Goal: Connect with others: Connect with others

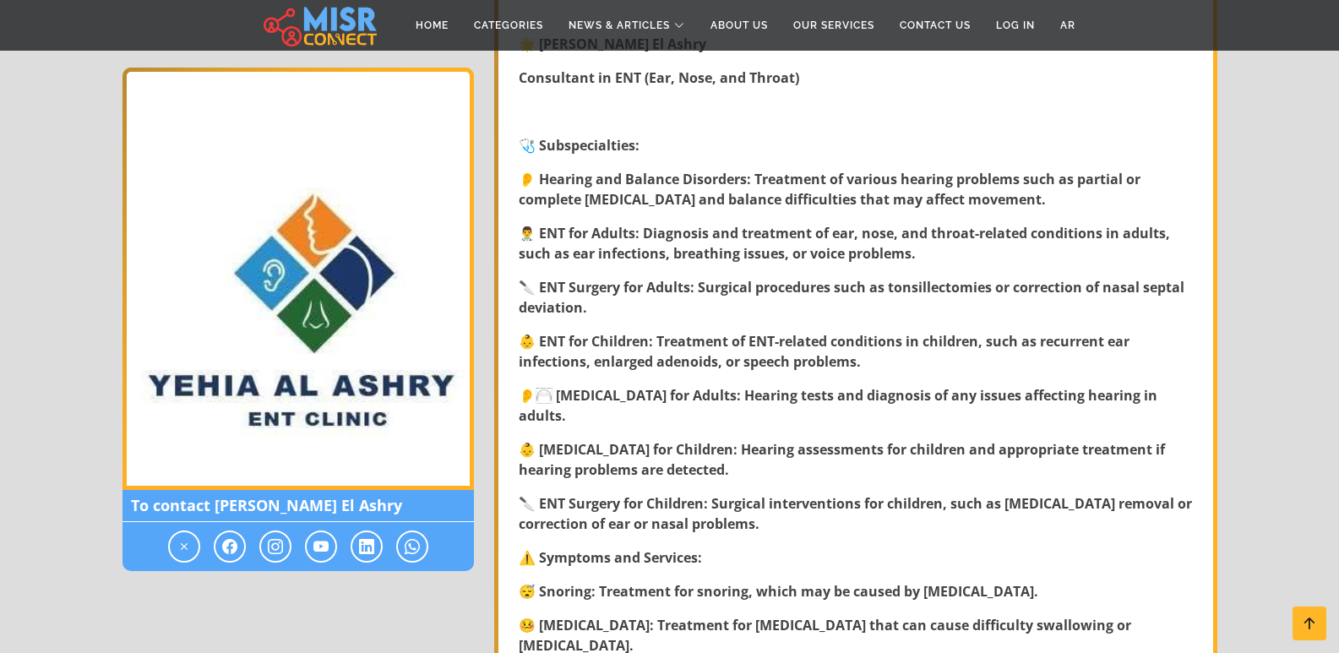
scroll to position [761, 0]
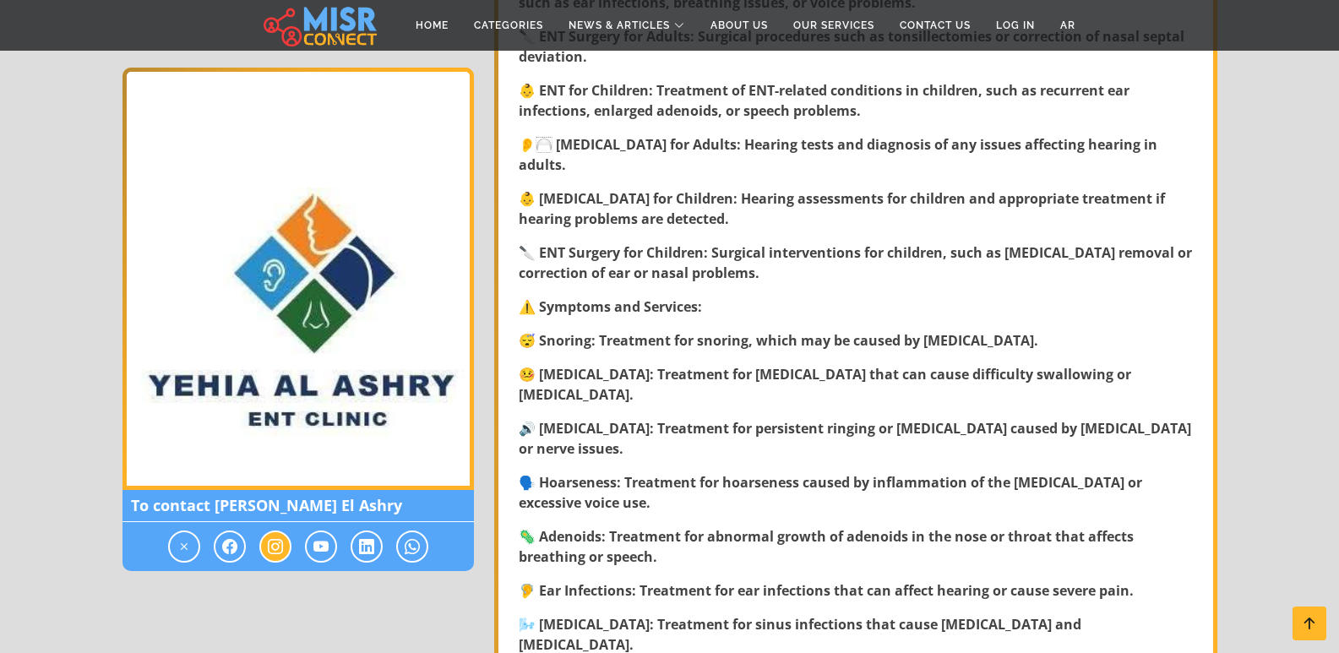
click at [272, 550] on icon at bounding box center [275, 547] width 15 height 20
click at [276, 548] on icon at bounding box center [275, 547] width 15 height 20
click at [238, 549] on span at bounding box center [230, 547] width 32 height 32
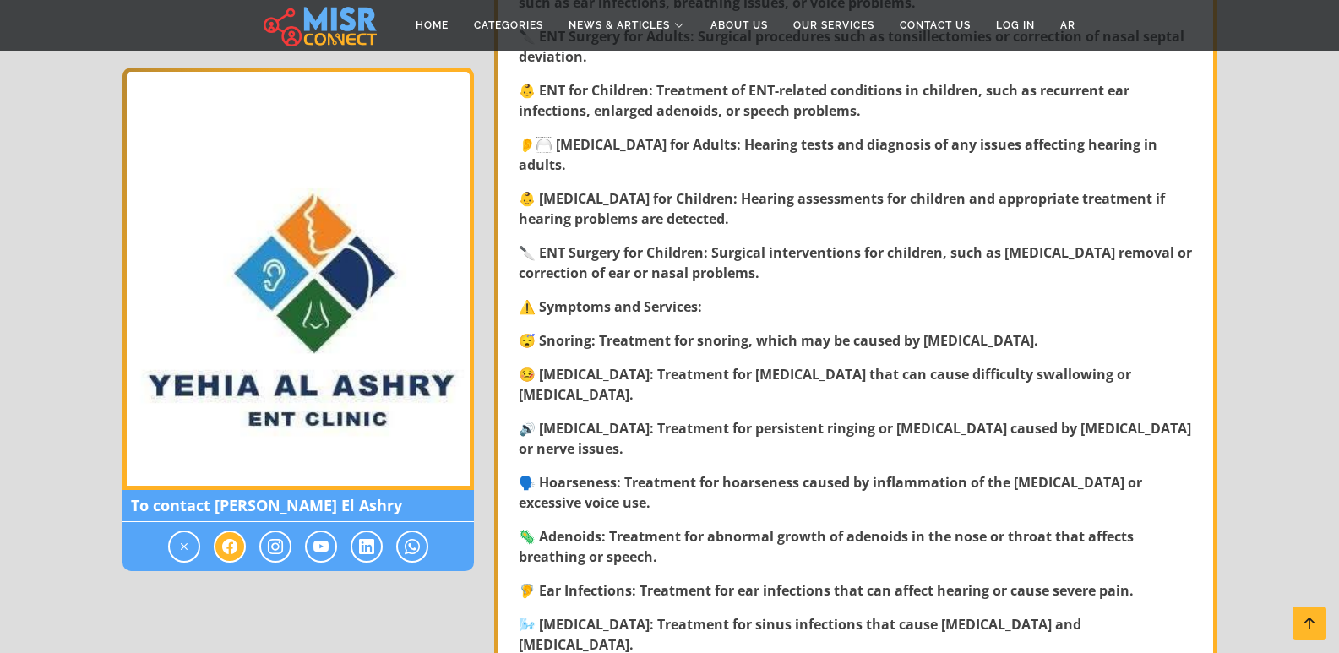
click at [238, 549] on span at bounding box center [230, 547] width 32 height 32
click at [269, 548] on icon at bounding box center [275, 547] width 15 height 20
click at [280, 548] on icon at bounding box center [275, 547] width 15 height 20
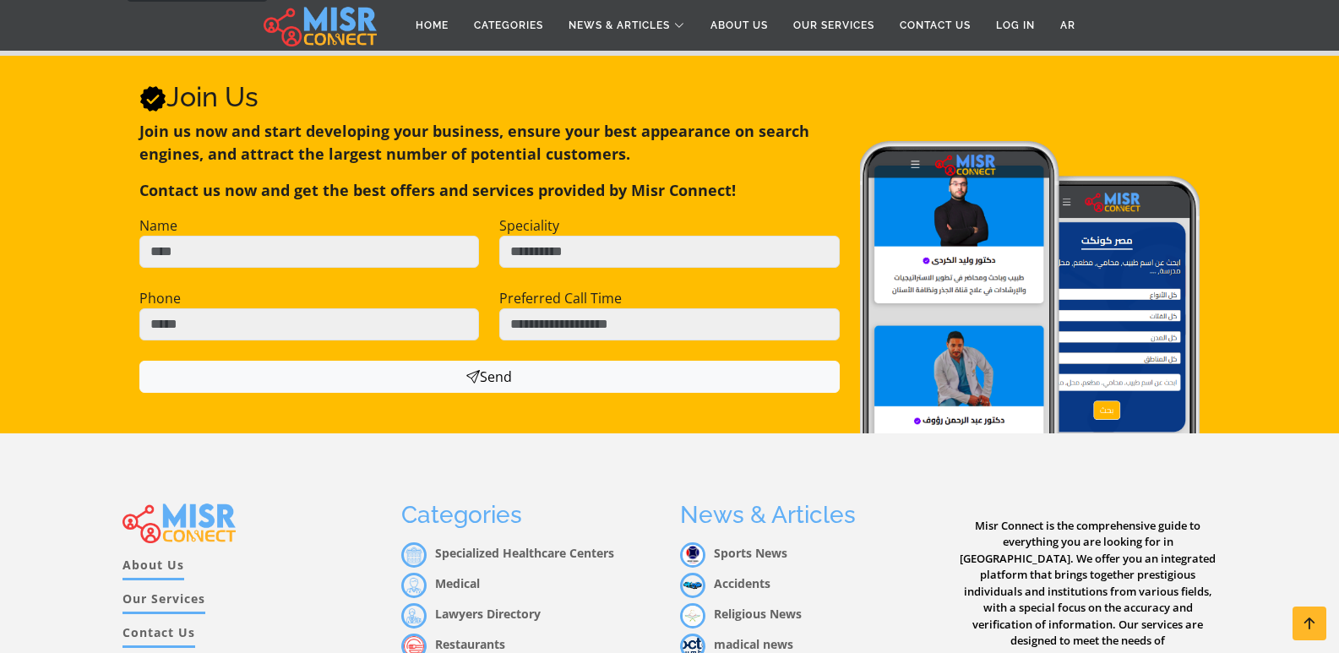
scroll to position [3393, 0]
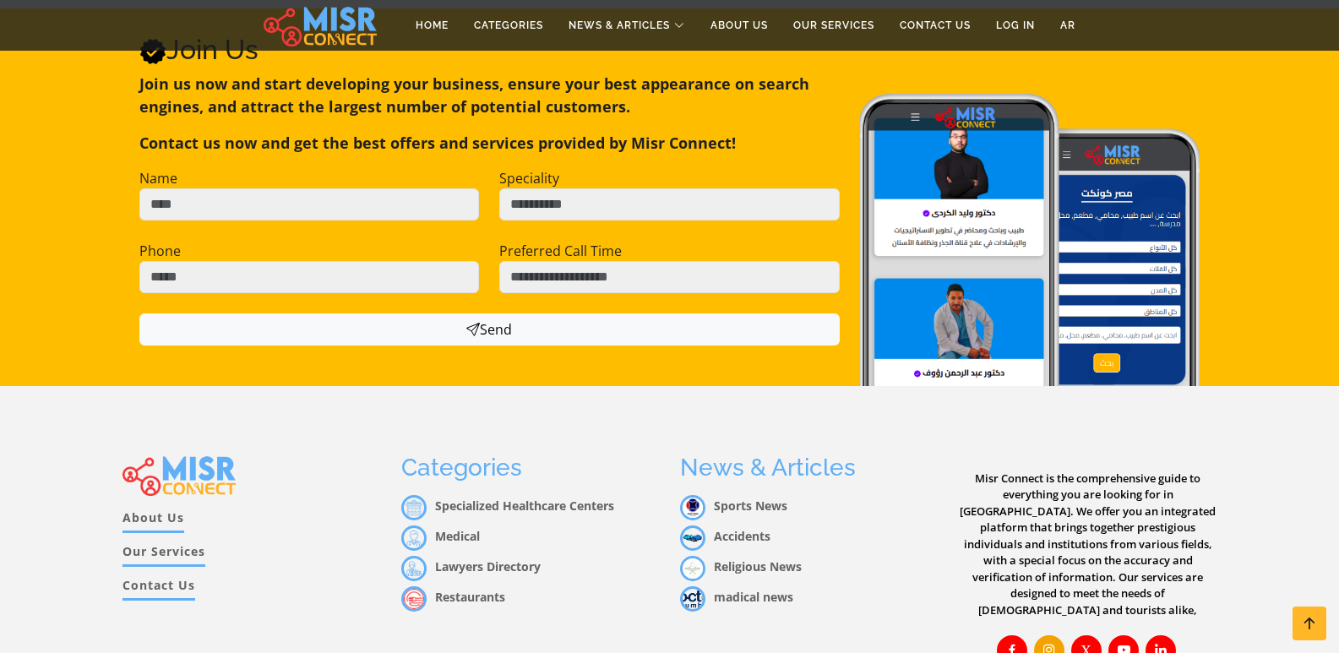
click at [1045, 642] on icon at bounding box center [1049, 649] width 15 height 15
